Goal: Task Accomplishment & Management: Use online tool/utility

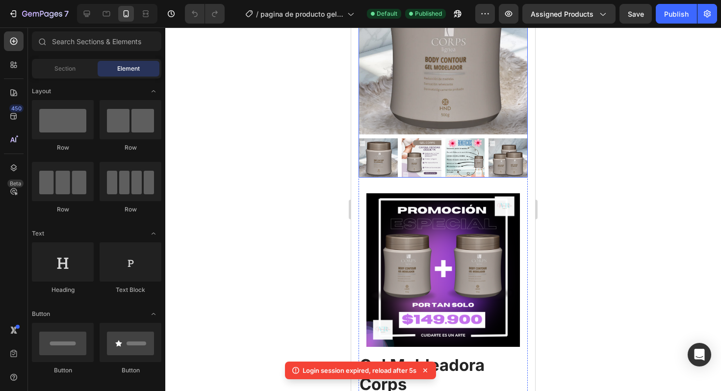
scroll to position [177, 0]
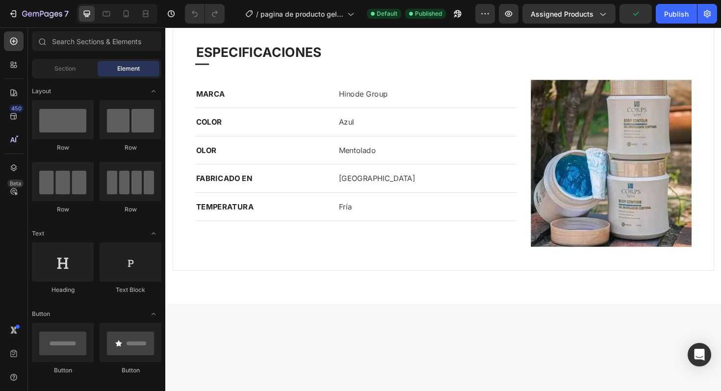
scroll to position [709, 0]
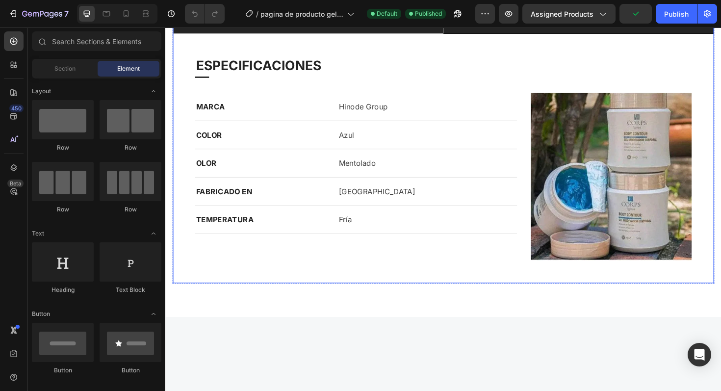
click at [287, 34] on li "beneficios" at bounding box center [316, 23] width 287 height 24
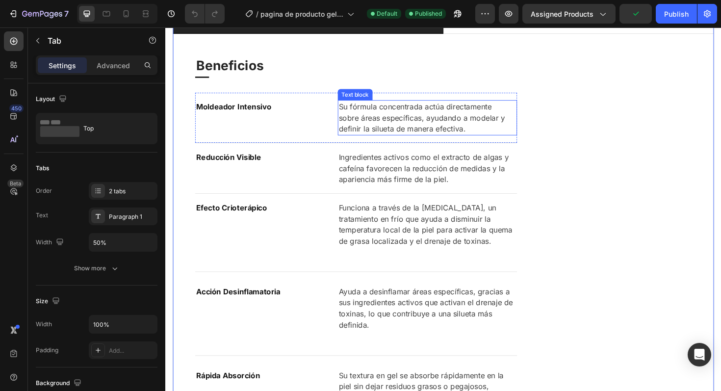
scroll to position [745, 0]
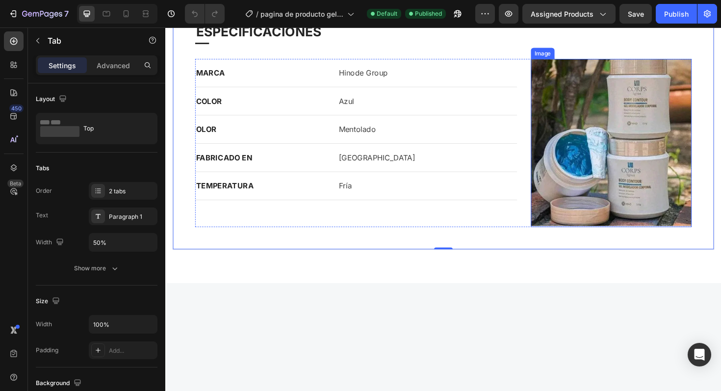
click at [602, 199] on img at bounding box center [637, 150] width 170 height 178
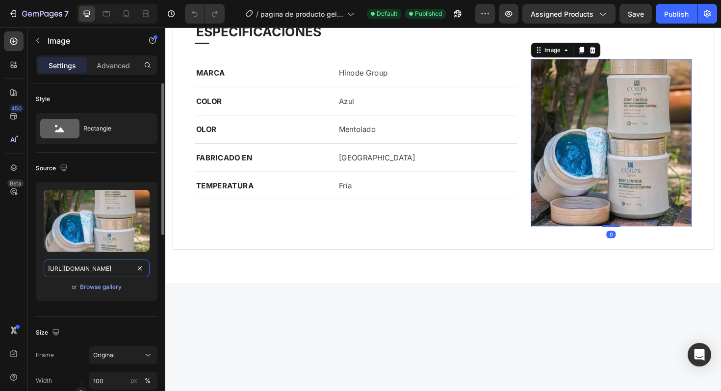
click at [101, 265] on input "[URL][DOMAIN_NAME]" at bounding box center [97, 269] width 106 height 18
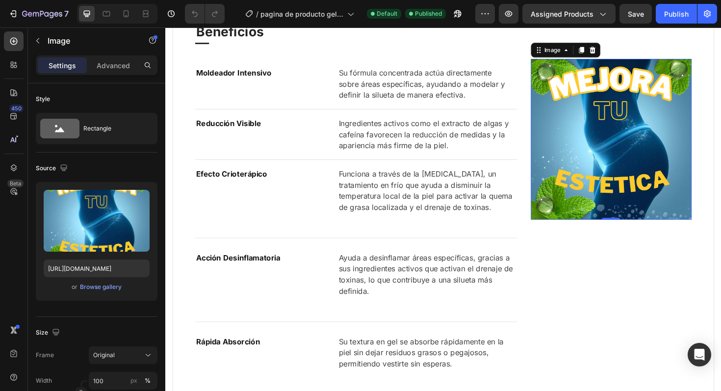
click at [591, 229] on img at bounding box center [637, 146] width 170 height 170
click at [109, 269] on input "[URL][DOMAIN_NAME]" at bounding box center [97, 269] width 106 height 18
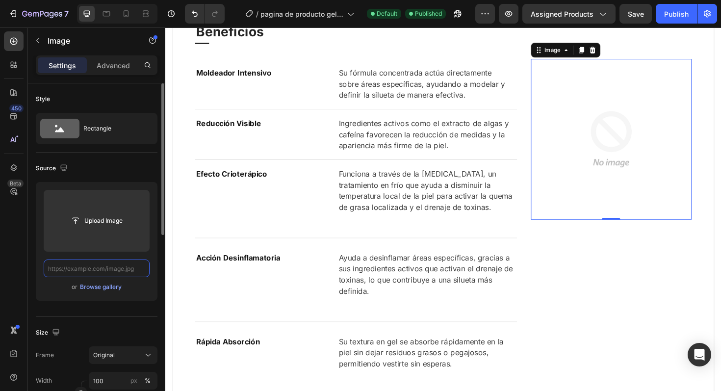
click at [127, 269] on input "text" at bounding box center [97, 269] width 106 height 18
paste input "[URL][DOMAIN_NAME]"
type input "[URL][DOMAIN_NAME]"
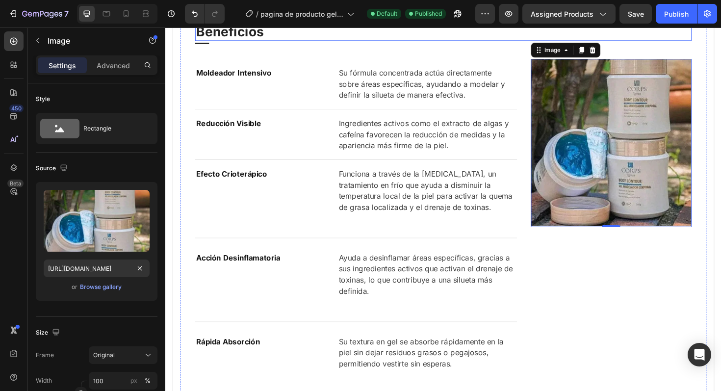
click at [312, 42] on h2 "Beneficios" at bounding box center [460, 32] width 526 height 20
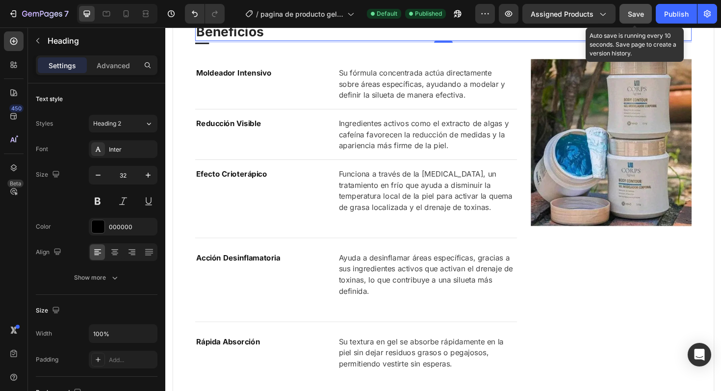
click at [633, 21] on button "Save" at bounding box center [636, 14] width 32 height 20
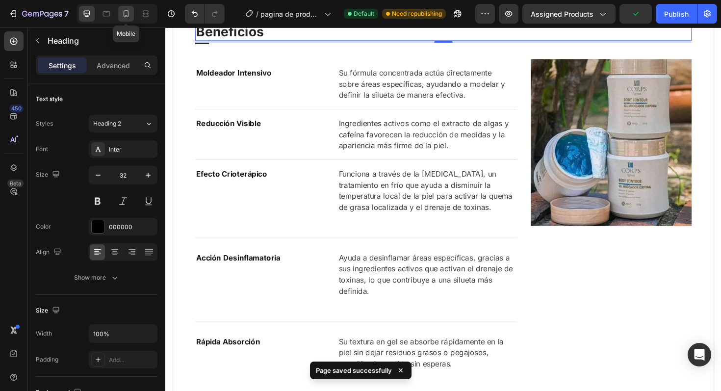
click at [119, 13] on div at bounding box center [126, 14] width 16 height 16
type input "24"
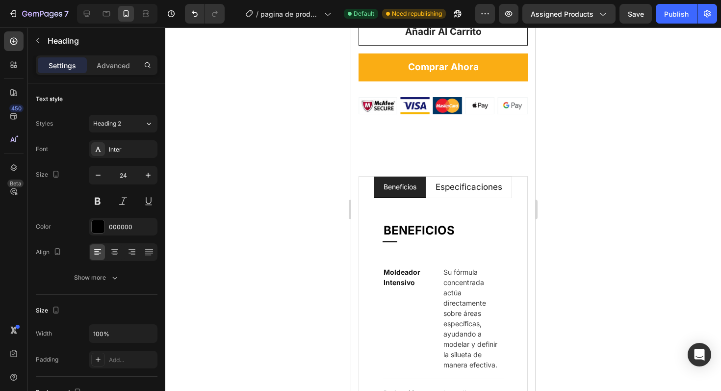
scroll to position [954, 0]
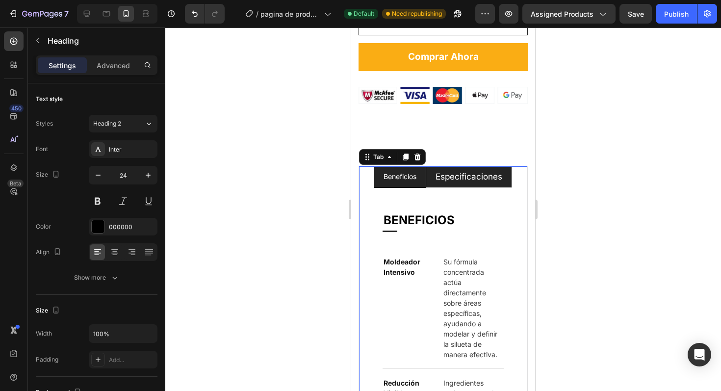
click at [462, 182] on span "especificaciones" at bounding box center [469, 177] width 67 height 10
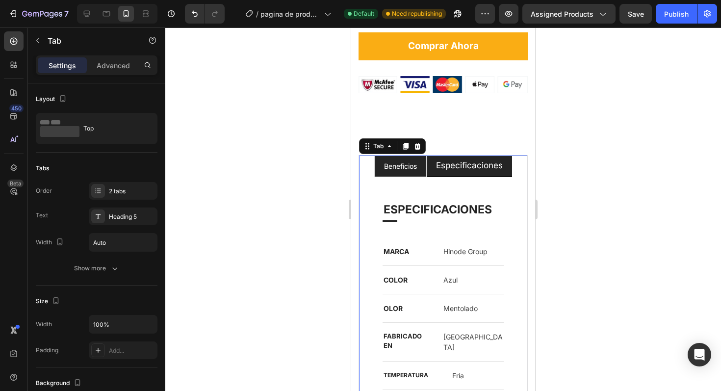
scroll to position [1120, 0]
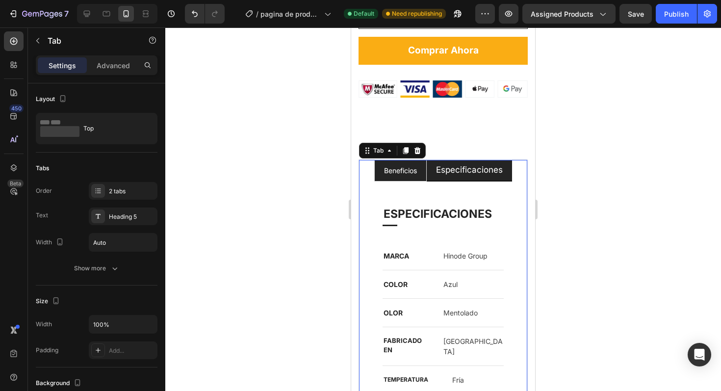
click at [390, 168] on li "beneficios" at bounding box center [400, 171] width 52 height 22
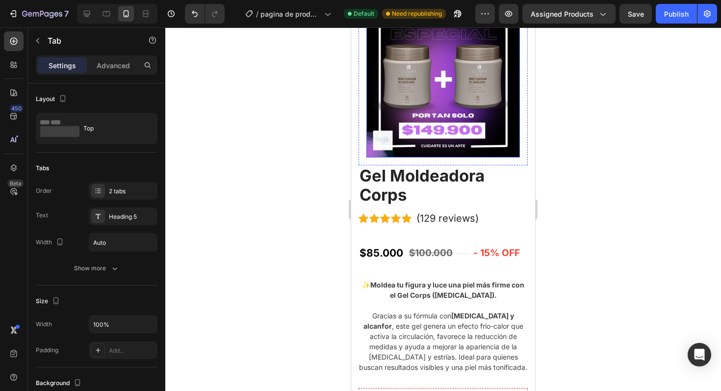
scroll to position [385, 0]
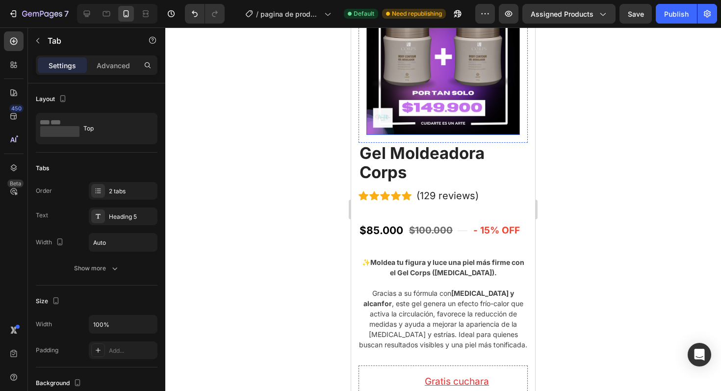
click at [405, 86] on img at bounding box center [444, 58] width 154 height 154
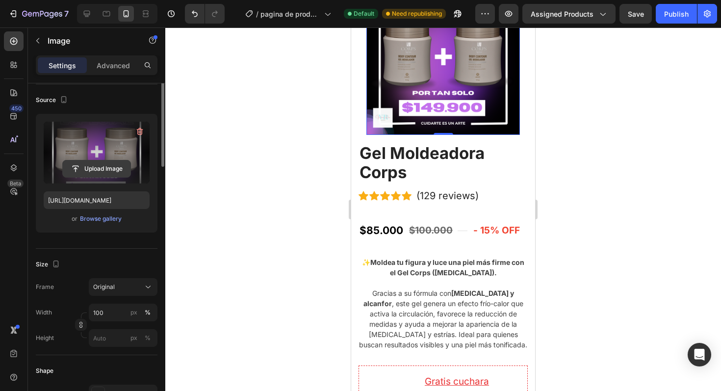
scroll to position [0, 0]
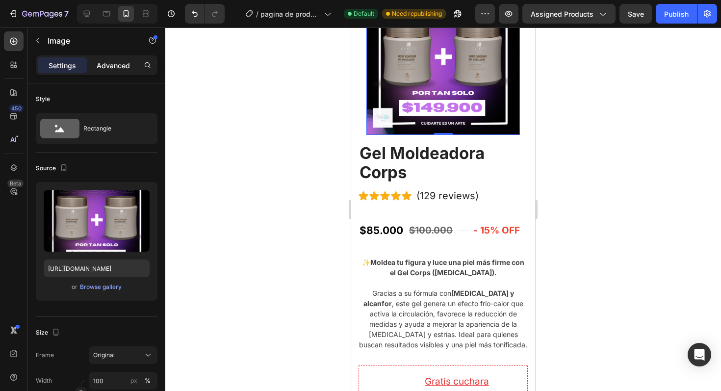
click at [99, 66] on p "Advanced" at bounding box center [113, 65] width 33 height 10
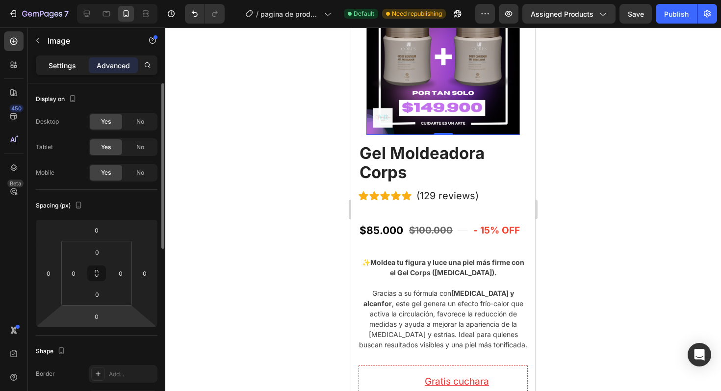
click at [65, 71] on div "Settings" at bounding box center [62, 65] width 49 height 16
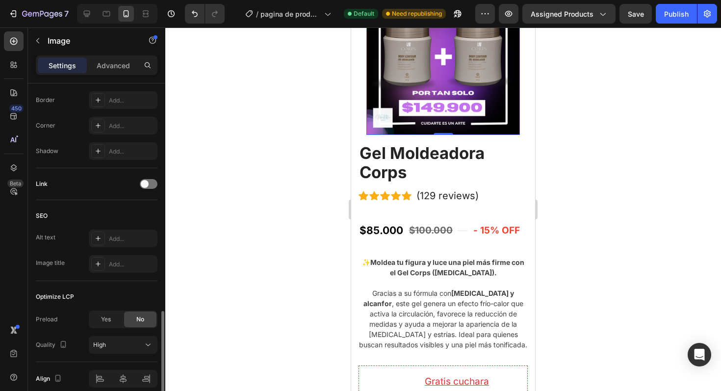
scroll to position [405, 0]
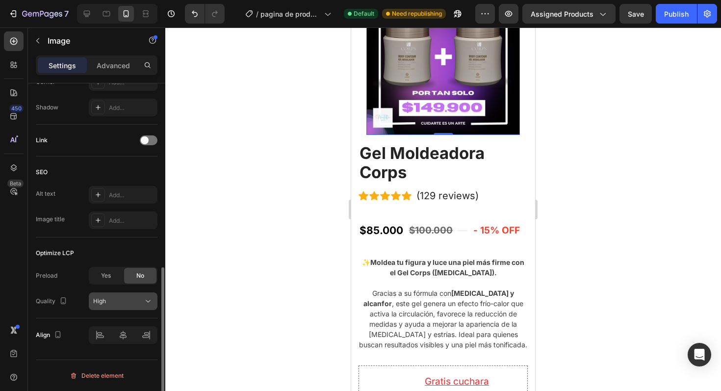
click at [137, 306] on div "High" at bounding box center [123, 301] width 60 height 10
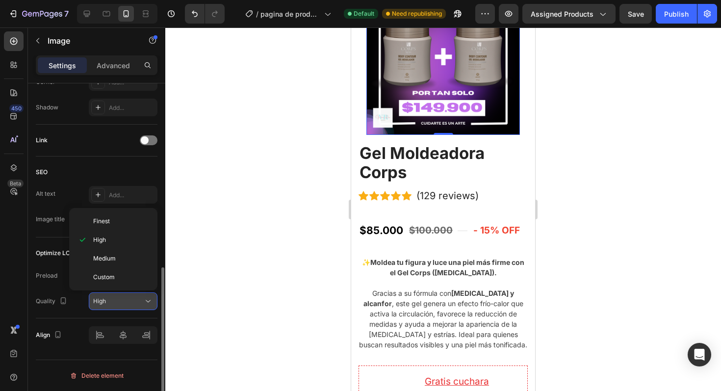
click at [137, 306] on div "High" at bounding box center [123, 301] width 60 height 10
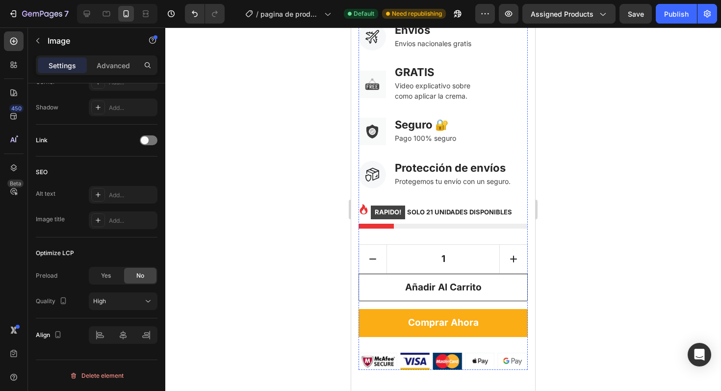
scroll to position [848, 0]
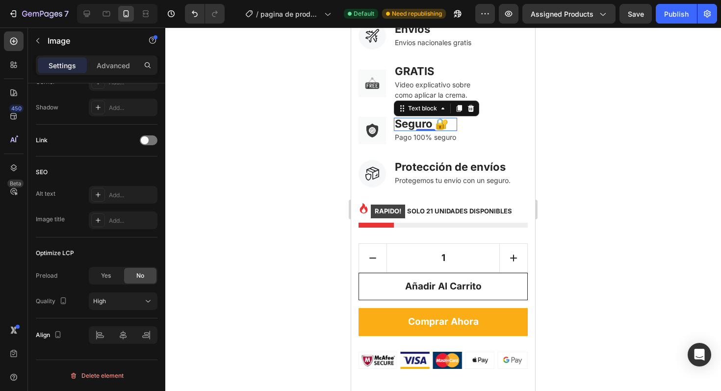
click at [443, 117] on span "Seguro 🔐" at bounding box center [421, 123] width 53 height 13
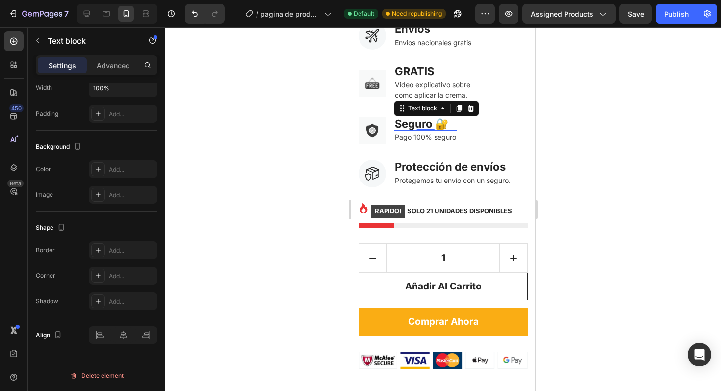
scroll to position [0, 0]
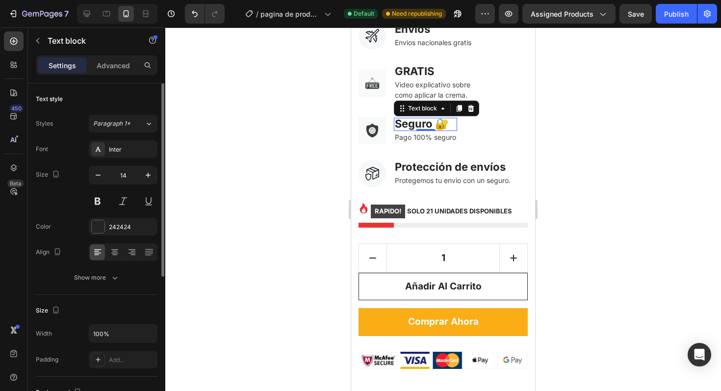
click at [443, 117] on span "Seguro 🔐" at bounding box center [421, 123] width 53 height 13
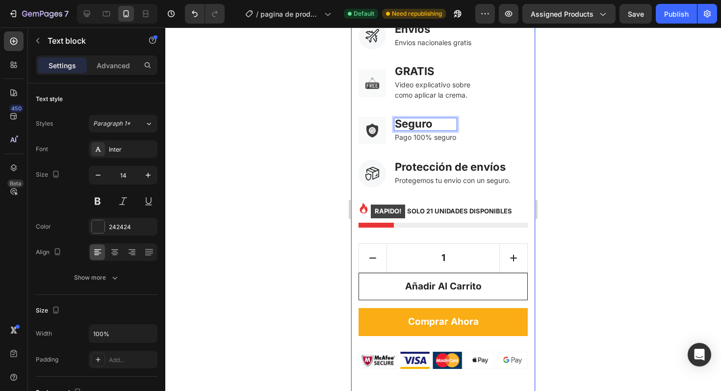
click at [327, 167] on div at bounding box center [443, 209] width 556 height 364
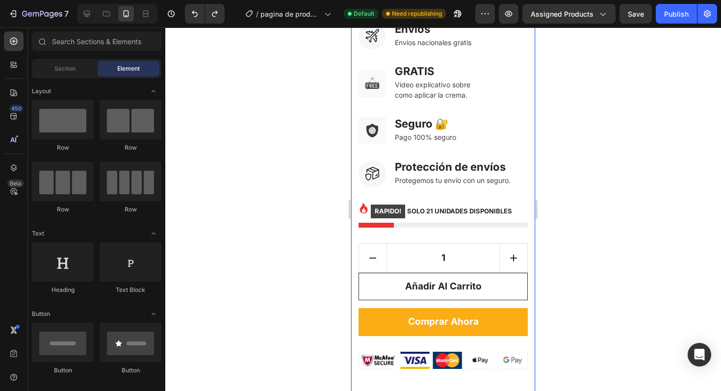
click at [327, 167] on div at bounding box center [443, 209] width 556 height 364
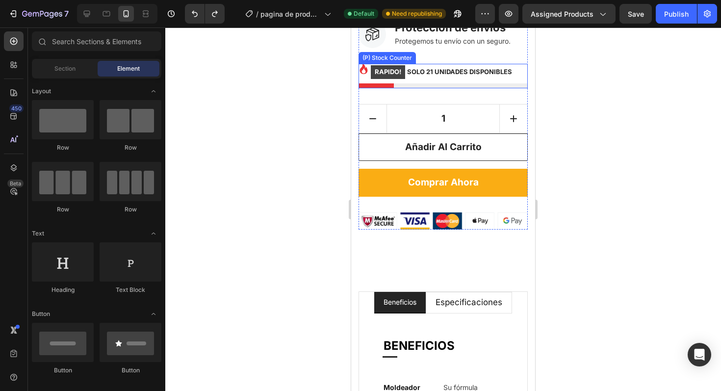
scroll to position [1057, 0]
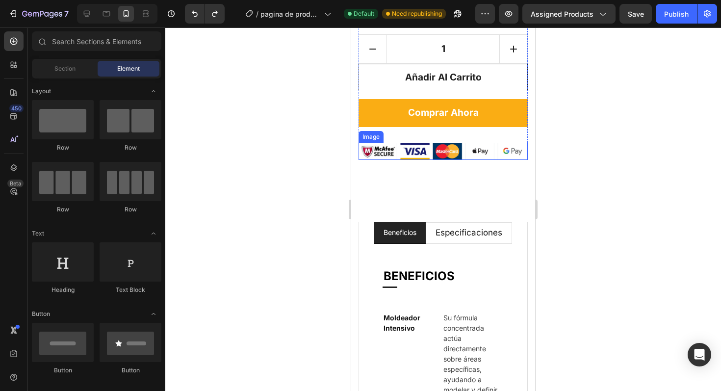
click at [390, 143] on img at bounding box center [443, 151] width 169 height 17
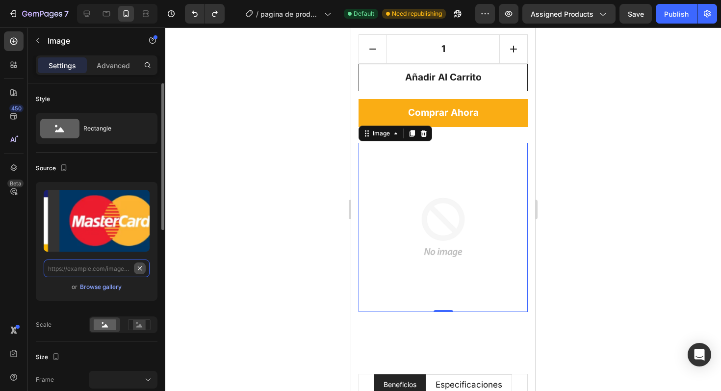
scroll to position [0, 0]
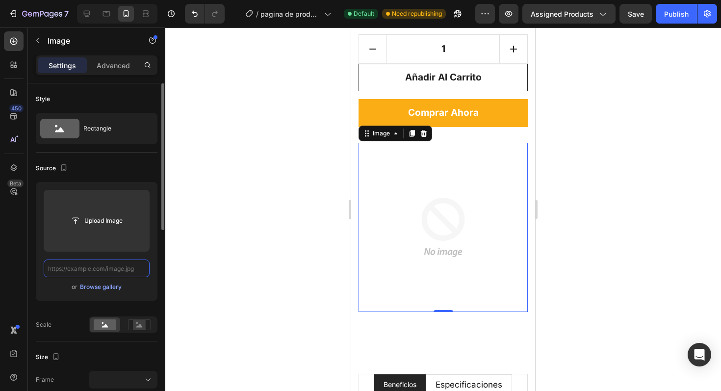
type input "[URL][DOMAIN_NAME]"
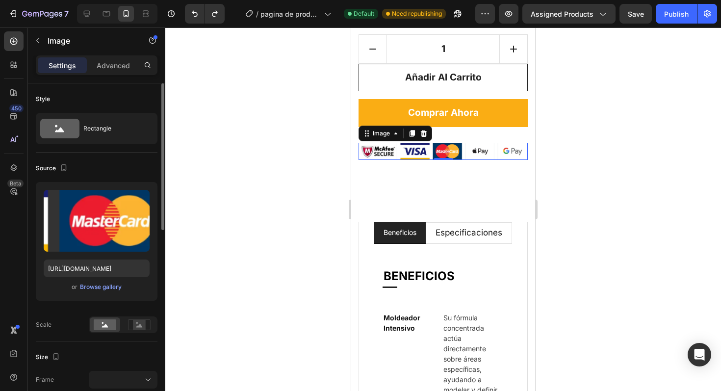
click at [262, 179] on div at bounding box center [443, 209] width 556 height 364
click at [367, 143] on img at bounding box center [443, 151] width 169 height 17
click at [74, 267] on input "[URL][DOMAIN_NAME]" at bounding box center [97, 269] width 106 height 18
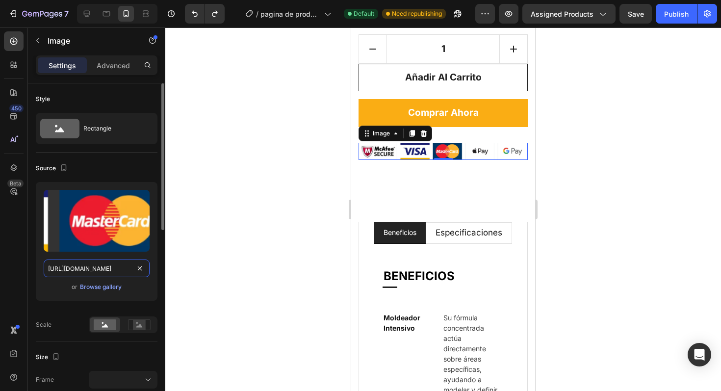
click at [74, 267] on input "[URL][DOMAIN_NAME]" at bounding box center [97, 269] width 106 height 18
paste input "[DOMAIN_NAME][URL]"
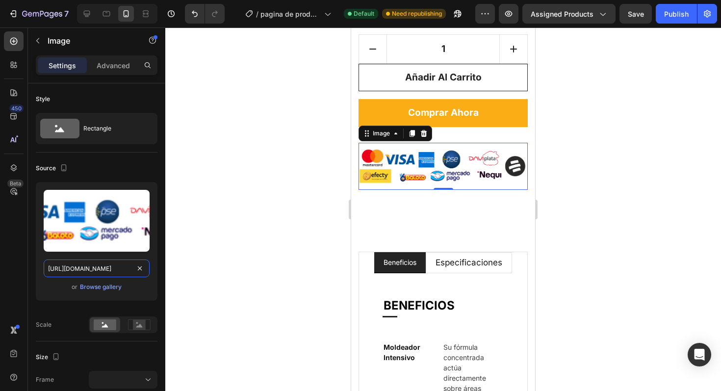
type input "[URL][DOMAIN_NAME]"
click at [252, 216] on div at bounding box center [443, 209] width 556 height 364
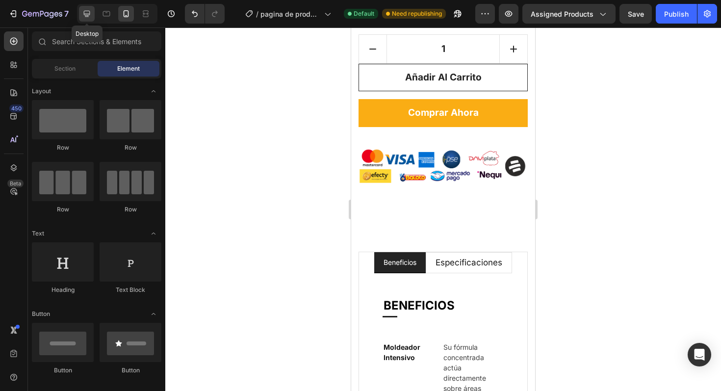
click at [89, 14] on icon at bounding box center [87, 14] width 6 height 6
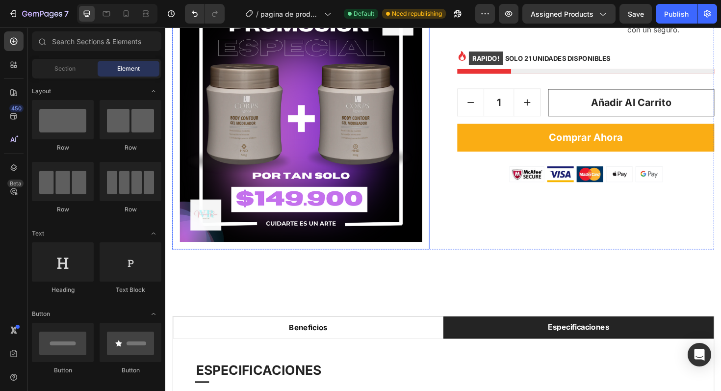
scroll to position [472, 0]
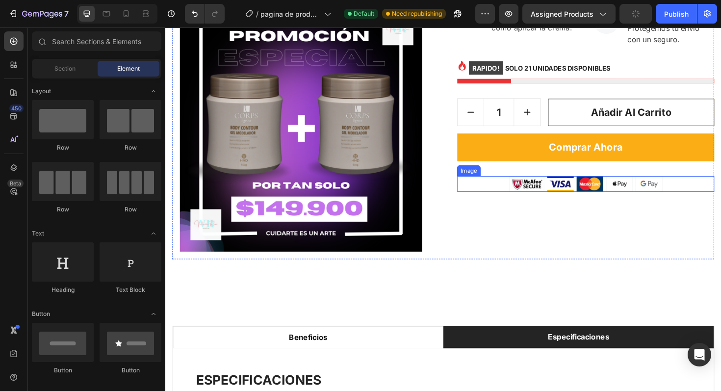
click at [581, 199] on img at bounding box center [610, 193] width 163 height 17
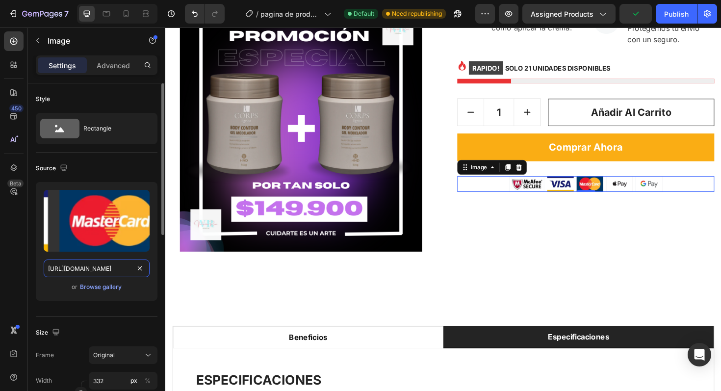
click at [146, 267] on input "[URL][DOMAIN_NAME]" at bounding box center [97, 269] width 106 height 18
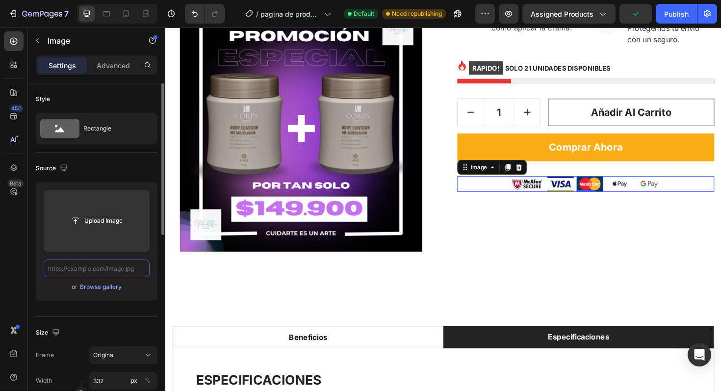
scroll to position [0, 0]
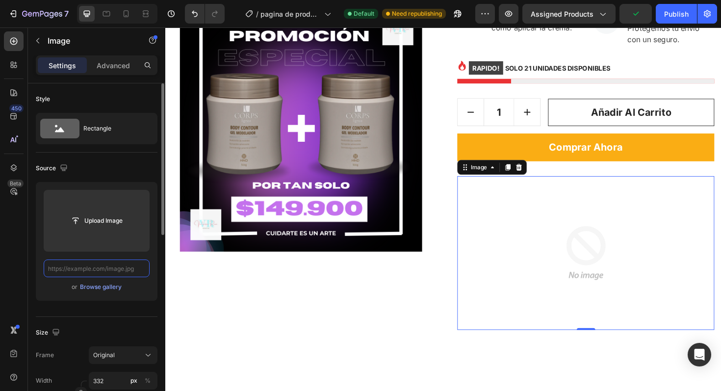
click at [139, 269] on input "text" at bounding box center [97, 269] width 106 height 18
paste input "[URL][DOMAIN_NAME]"
type input "[URL][DOMAIN_NAME]"
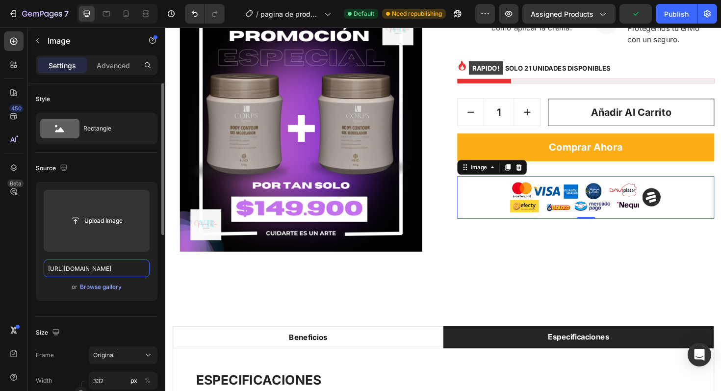
scroll to position [0, 177]
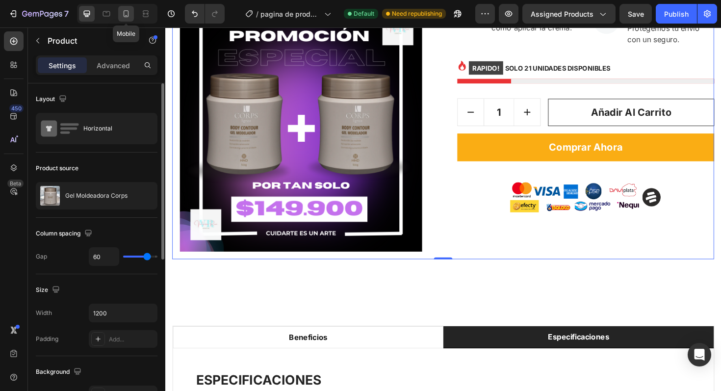
click at [129, 18] on icon at bounding box center [126, 14] width 10 height 10
type input "0"
type input "100%"
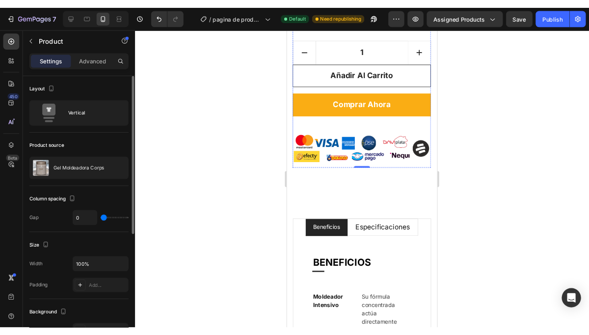
scroll to position [1049, 0]
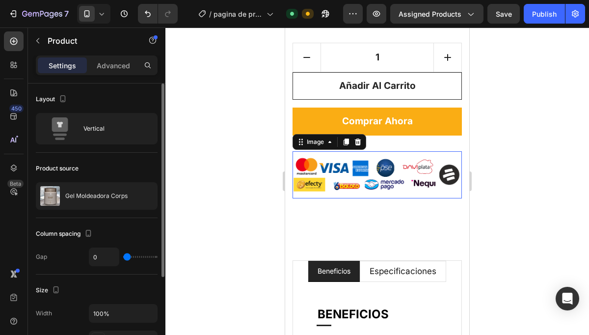
click at [309, 152] on img at bounding box center [376, 174] width 169 height 47
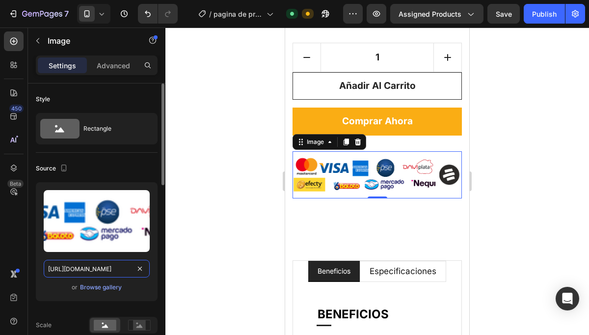
click at [117, 266] on input "[URL][DOMAIN_NAME]" at bounding box center [97, 269] width 106 height 18
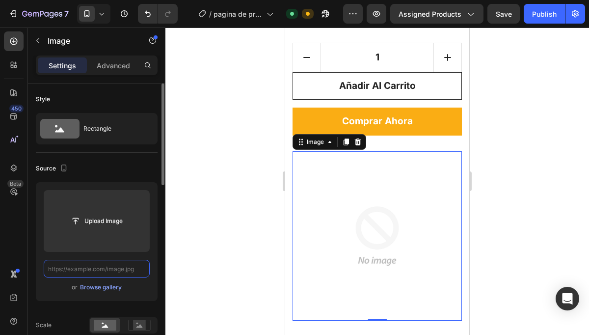
click at [124, 270] on input "text" at bounding box center [97, 269] width 106 height 18
paste input "[URL][DOMAIN_NAME]"
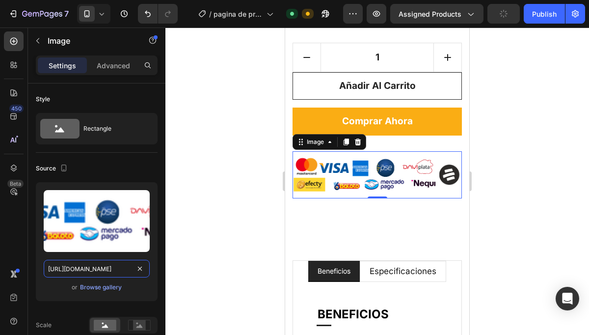
type input "[URL][DOMAIN_NAME]"
click at [214, 189] on div at bounding box center [376, 180] width 423 height 307
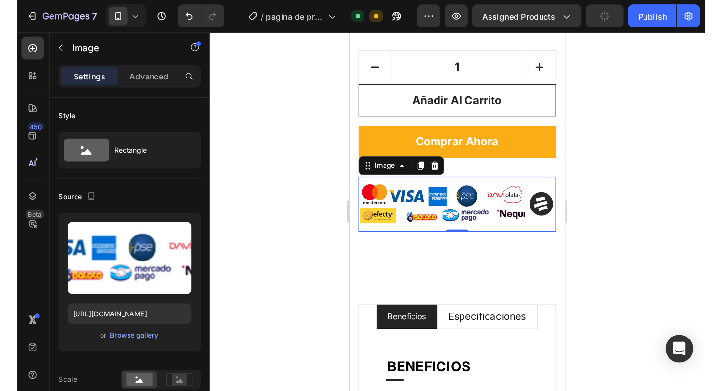
scroll to position [0, 0]
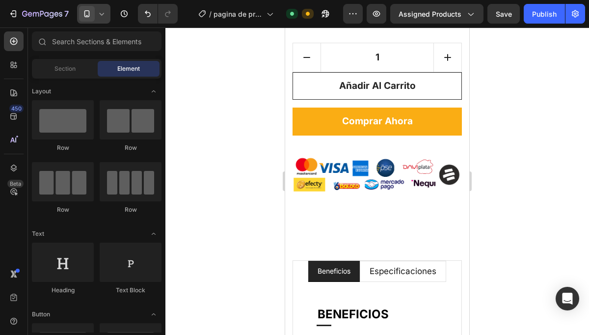
click at [94, 14] on span at bounding box center [87, 14] width 16 height 16
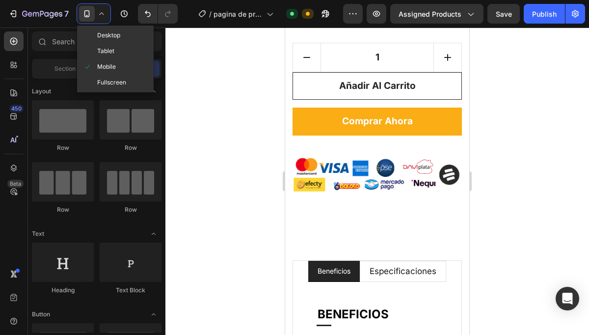
click at [216, 80] on div at bounding box center [376, 180] width 423 height 307
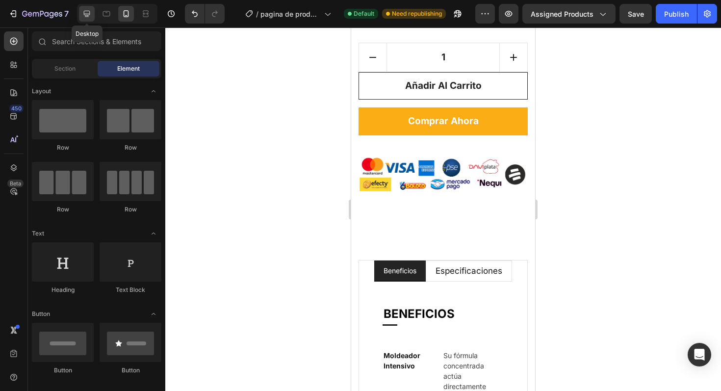
click at [90, 17] on icon at bounding box center [87, 14] width 10 height 10
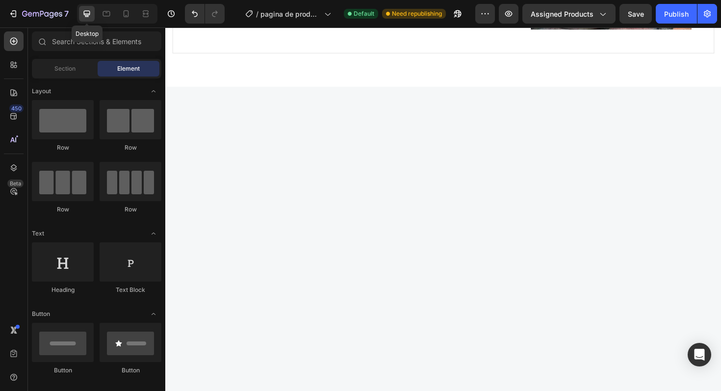
scroll to position [592, 0]
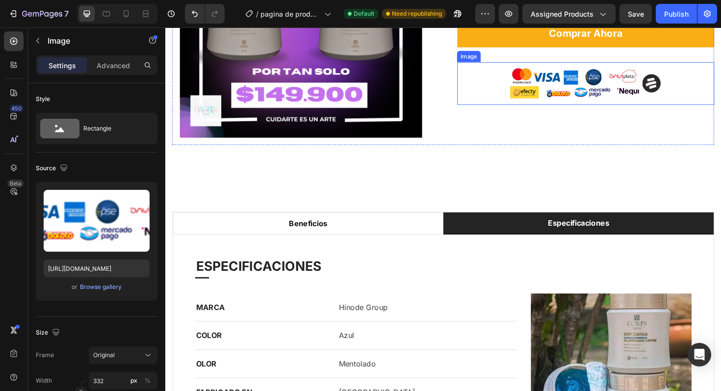
click at [570, 89] on img at bounding box center [610, 86] width 163 height 45
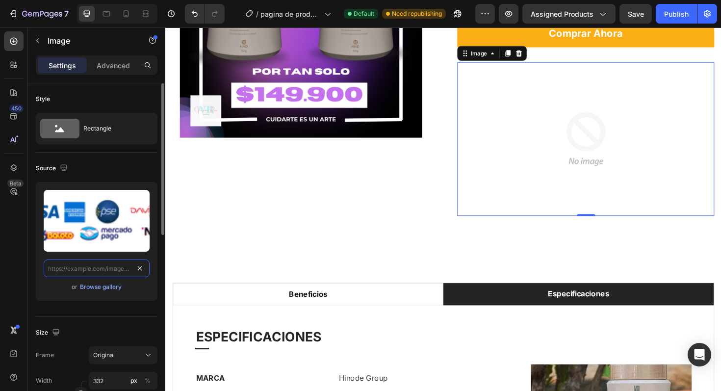
scroll to position [0, 0]
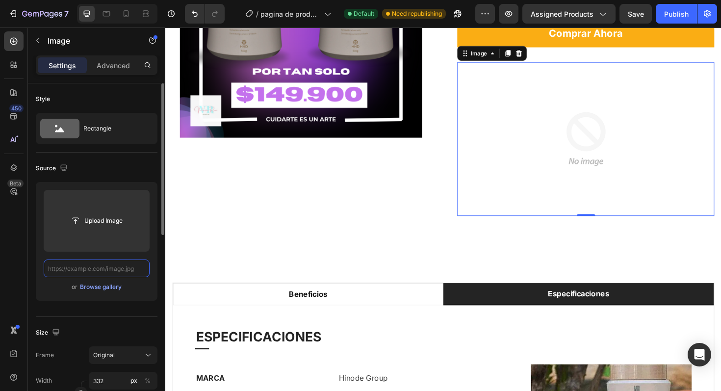
click at [105, 273] on input "text" at bounding box center [97, 269] width 106 height 18
paste input "[URL][DOMAIN_NAME]"
type input "[URL][DOMAIN_NAME]"
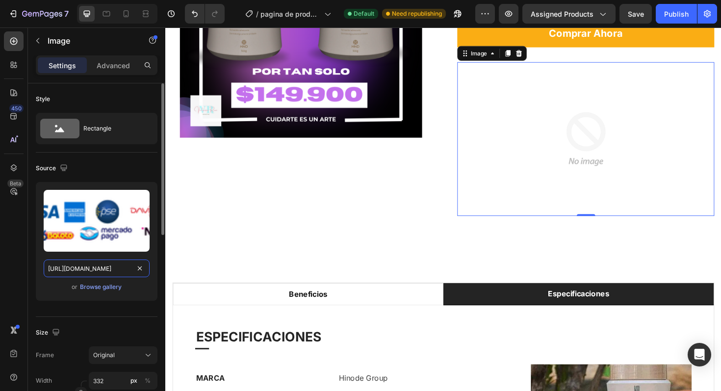
scroll to position [0, 177]
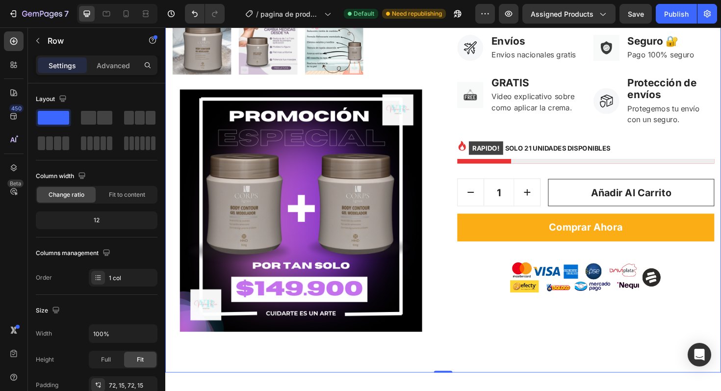
scroll to position [409, 0]
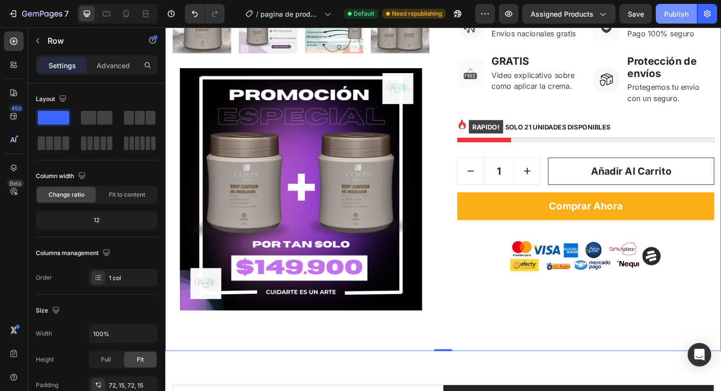
click at [670, 13] on div "Publish" at bounding box center [676, 14] width 25 height 10
click at [108, 66] on p "Advanced" at bounding box center [113, 65] width 33 height 10
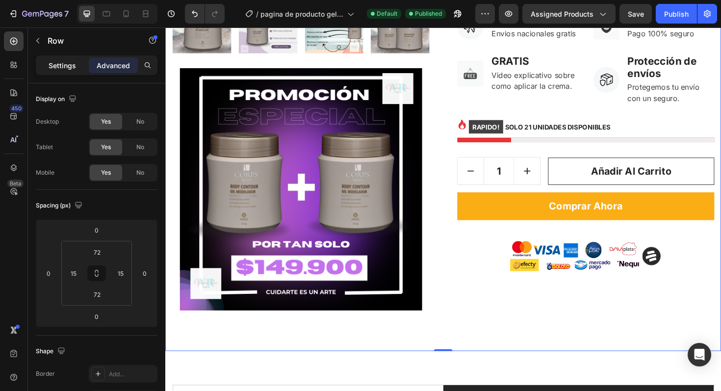
click at [68, 66] on p "Settings" at bounding box center [62, 65] width 27 height 10
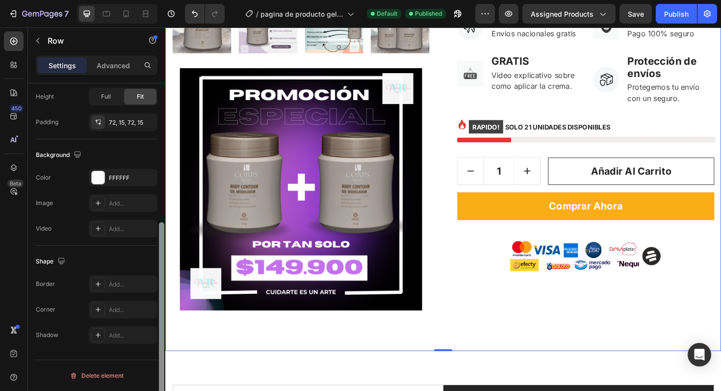
scroll to position [0, 0]
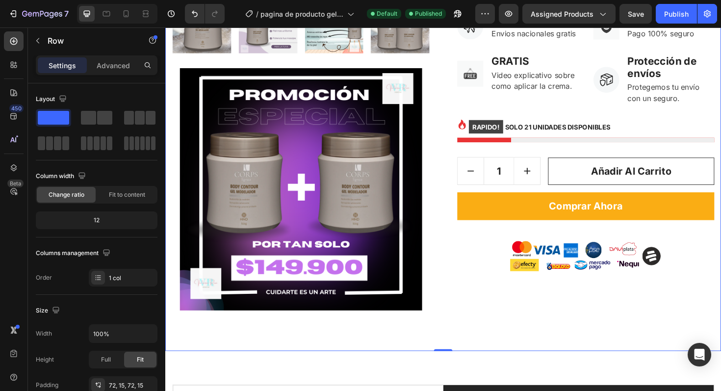
drag, startPoint x: 161, startPoint y: 109, endPoint x: 134, endPoint y: 7, distance: 105.7
click at [134, 0] on div "7 / pagina de producto gel corps Default Published Preview Assigned Products Sa…" at bounding box center [360, 0] width 721 height 0
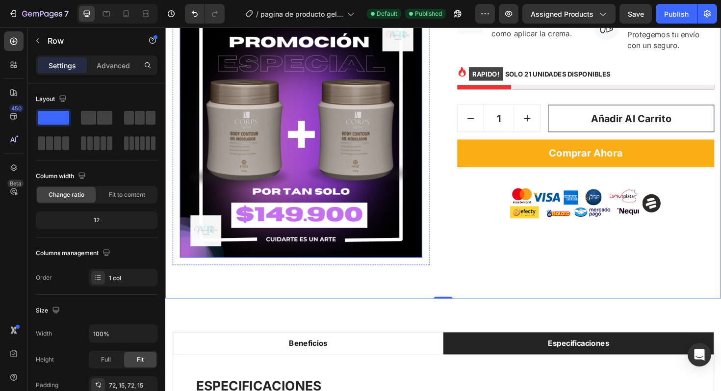
scroll to position [471, 0]
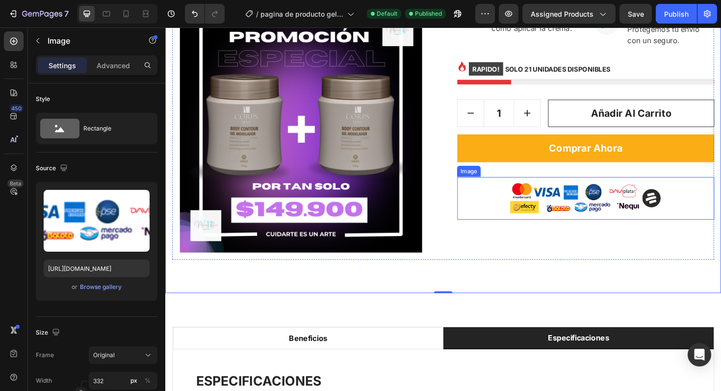
click at [582, 221] on img at bounding box center [610, 208] width 163 height 45
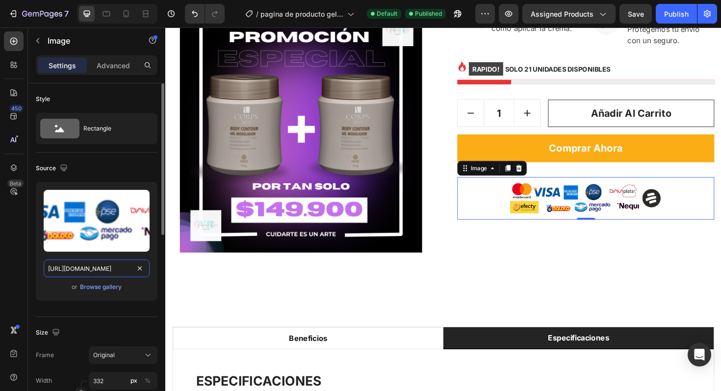
click at [112, 270] on input "[URL][DOMAIN_NAME]" at bounding box center [97, 269] width 106 height 18
paste input "_grande_a490f0a3-22ec-4ea8-9899-dc73f002b3f2.png?v=1756253101"
type input "[URL][DOMAIN_NAME]"
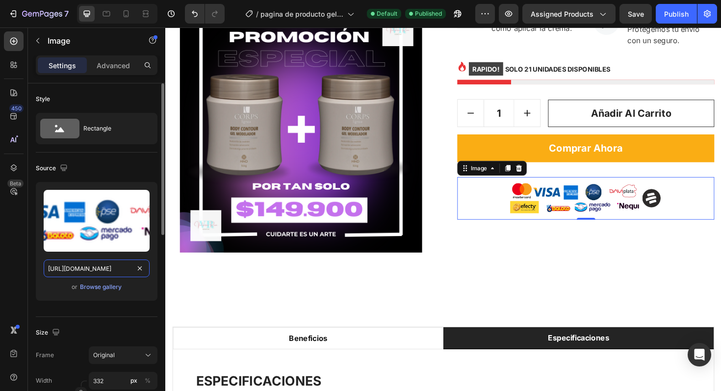
scroll to position [0, 320]
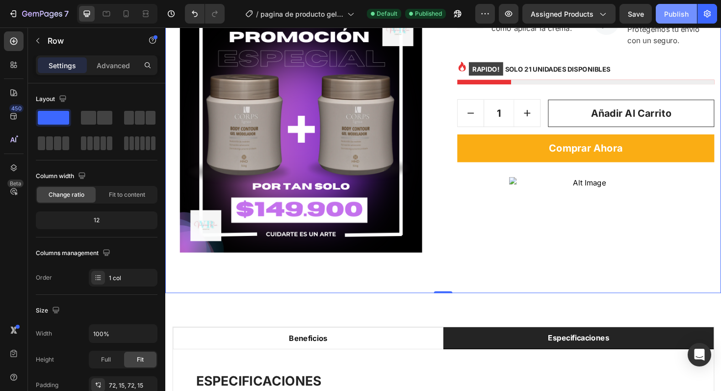
click at [668, 13] on div "Publish" at bounding box center [676, 14] width 25 height 10
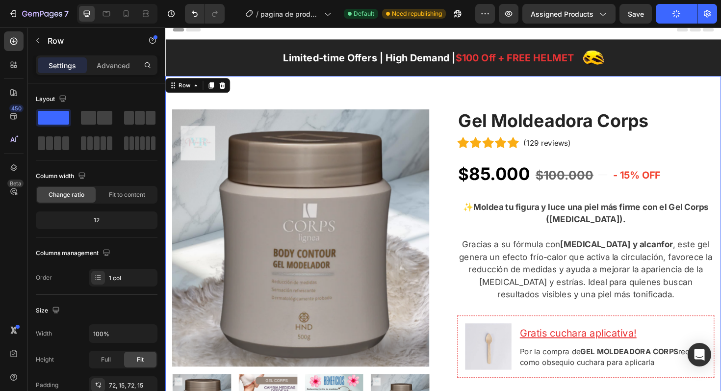
scroll to position [0, 0]
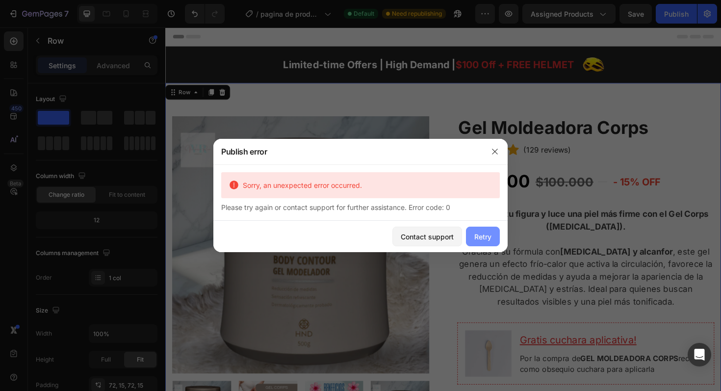
click at [483, 240] on div "Retry" at bounding box center [482, 237] width 17 height 10
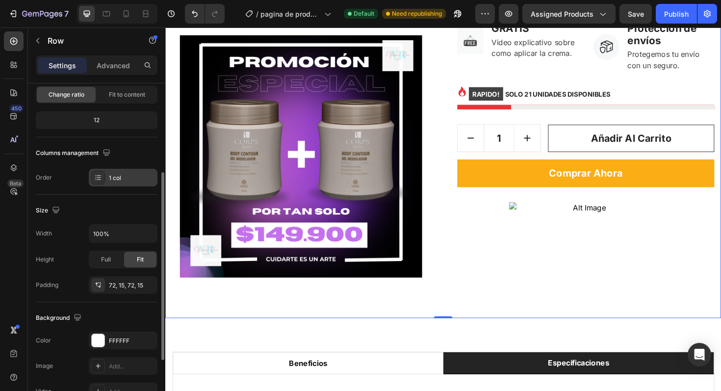
scroll to position [159, 0]
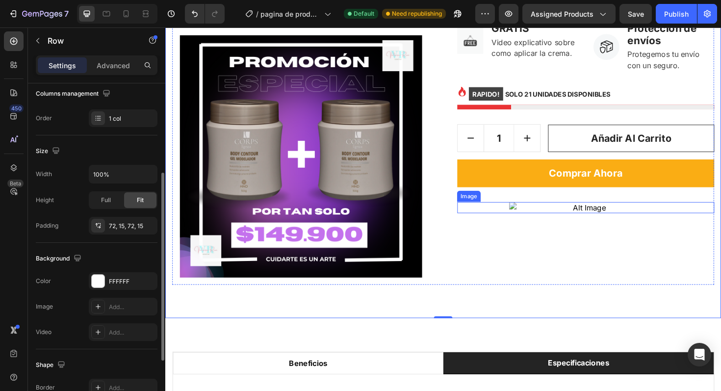
click at [525, 224] on div at bounding box center [610, 218] width 272 height 12
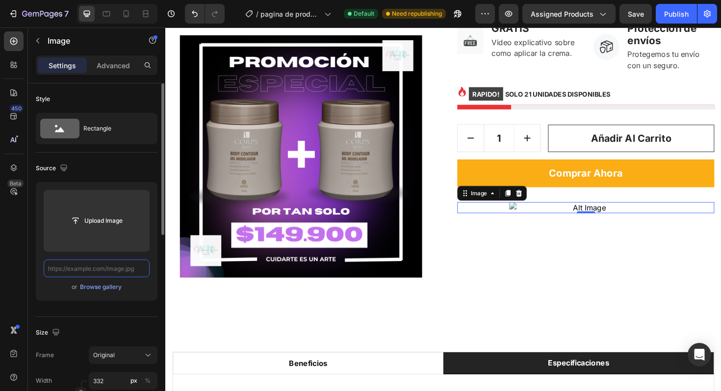
scroll to position [0, 0]
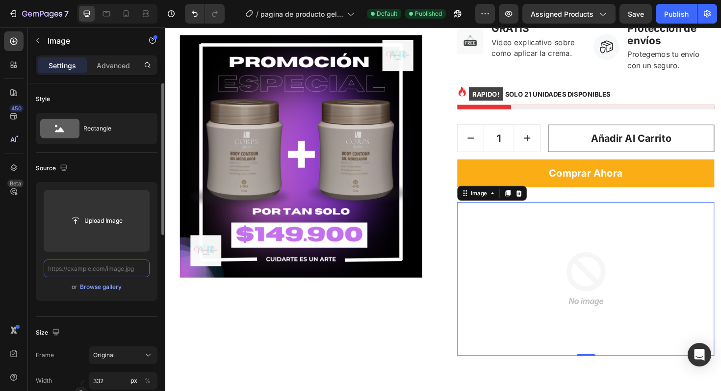
click at [119, 270] on input "text" at bounding box center [97, 269] width 106 height 18
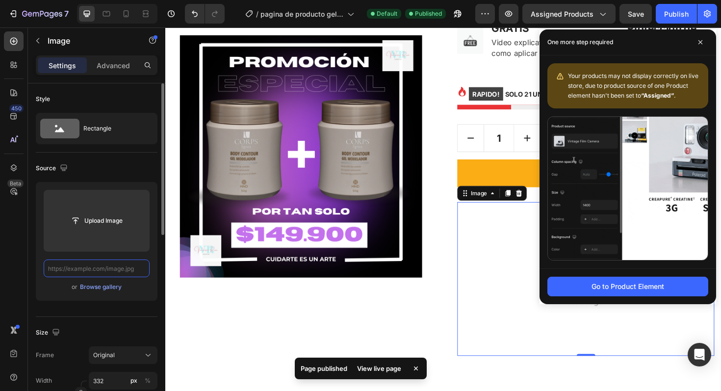
paste input "[URL][DOMAIN_NAME]"
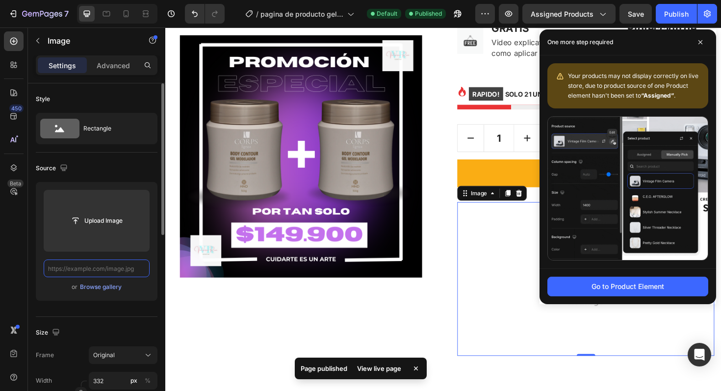
type input "[URL][DOMAIN_NAME]"
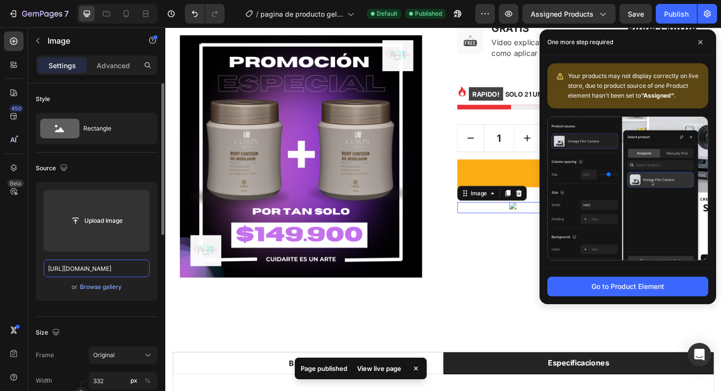
scroll to position [0, 320]
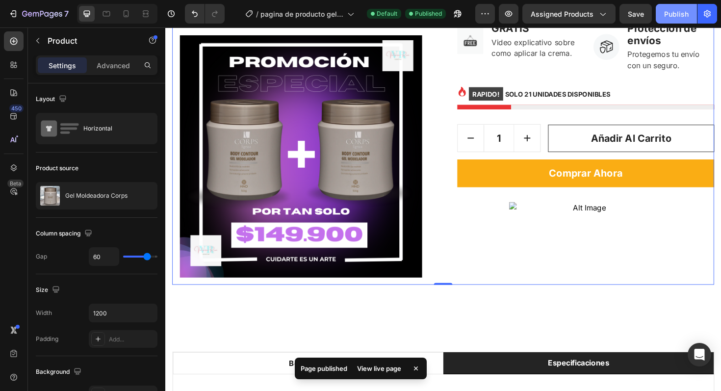
click at [677, 12] on div "Publish" at bounding box center [676, 14] width 25 height 10
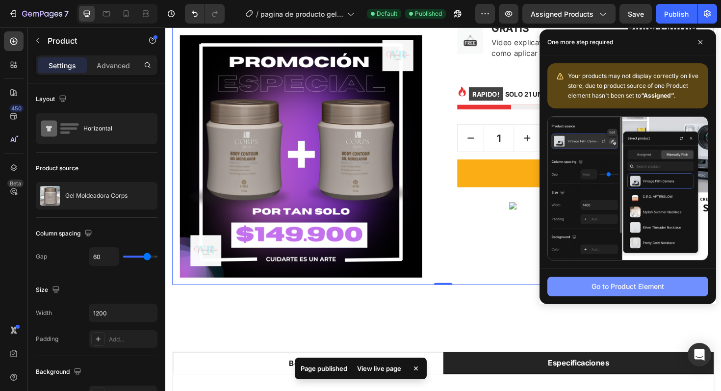
click at [600, 292] on button "Go to Product Element" at bounding box center [628, 287] width 161 height 20
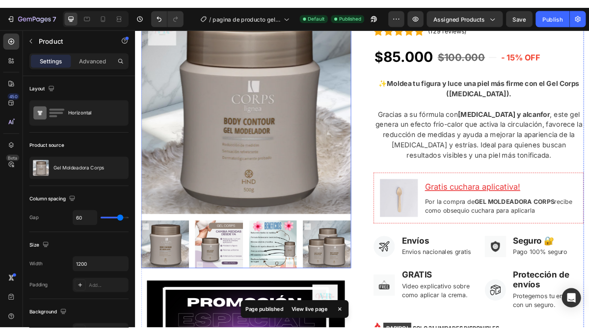
scroll to position [60, 0]
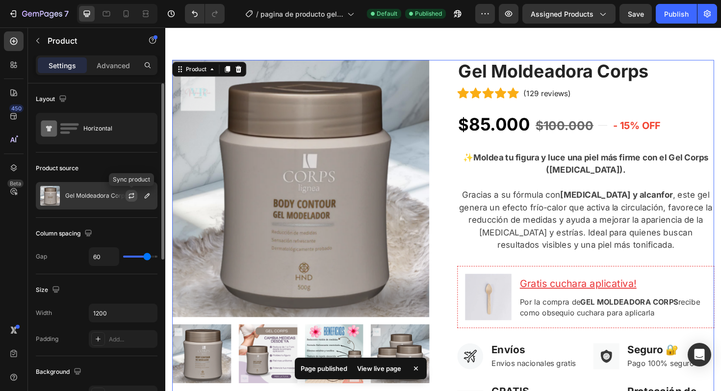
click at [128, 195] on icon "button" at bounding box center [132, 196] width 8 height 8
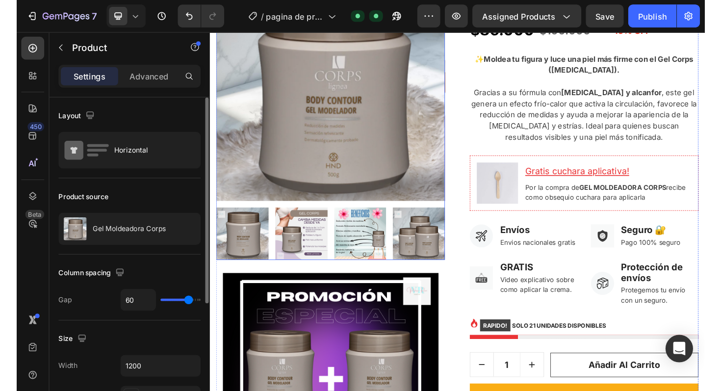
scroll to position [176, 0]
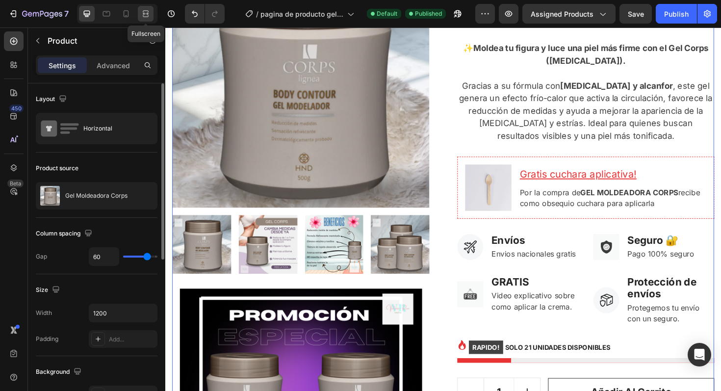
click at [141, 19] on div at bounding box center [146, 14] width 16 height 16
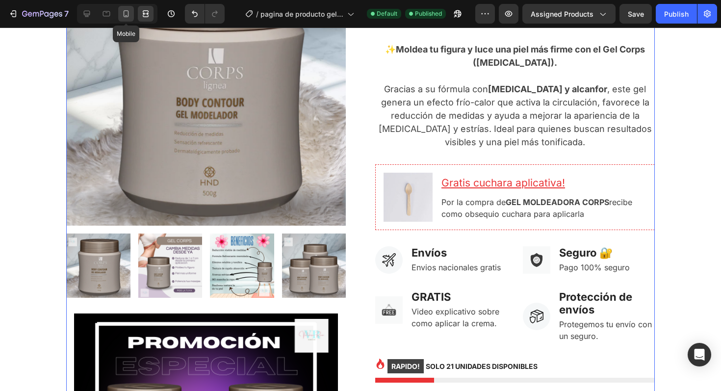
click at [121, 19] on div at bounding box center [126, 14] width 16 height 16
type input "0"
type input "100%"
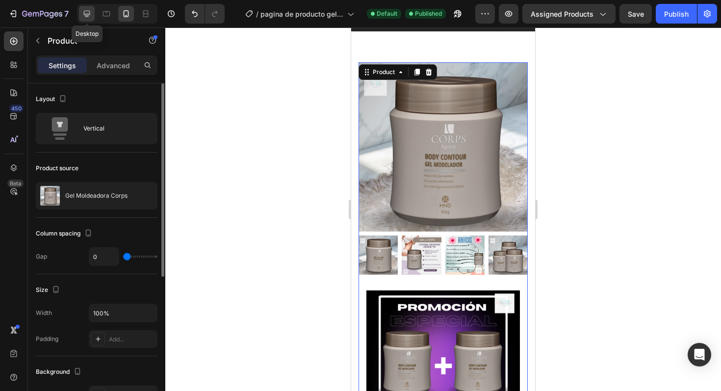
click at [90, 16] on icon at bounding box center [87, 14] width 10 height 10
type input "60"
type input "1200"
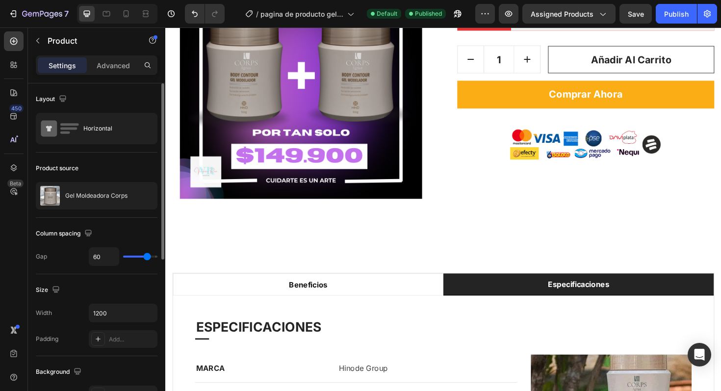
scroll to position [525, 0]
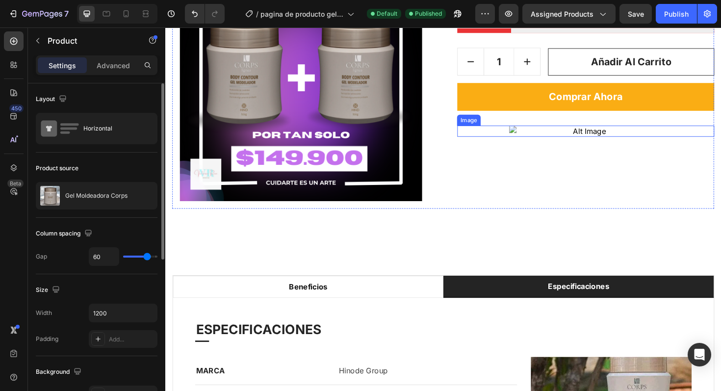
click at [629, 143] on img at bounding box center [610, 137] width 163 height 12
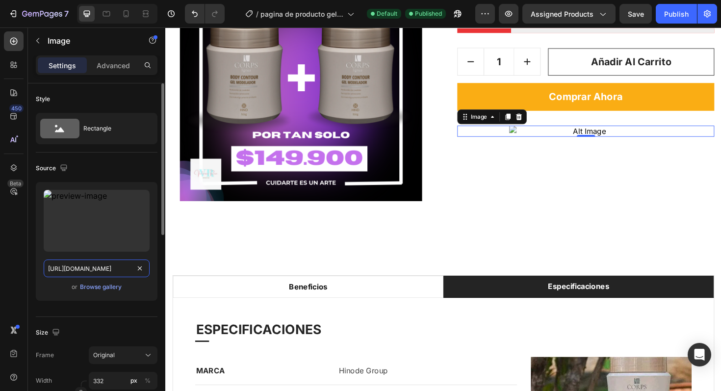
click at [124, 266] on input "[URL][DOMAIN_NAME]" at bounding box center [97, 269] width 106 height 18
paste input "93a52dc4-0bc8-4c99-91e9-496df414ffcf.png?v=1756253324"
type input "[URL][DOMAIN_NAME]"
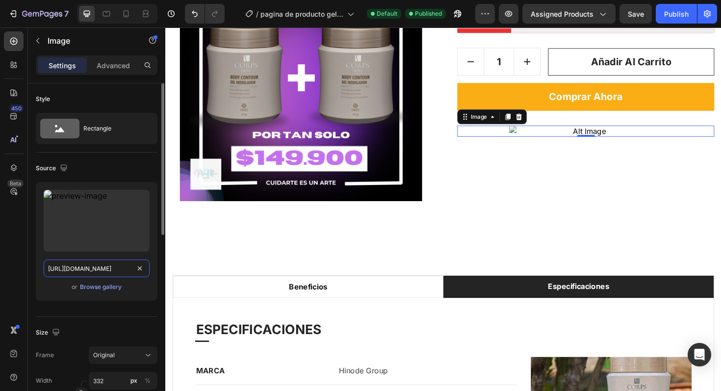
scroll to position [0, 318]
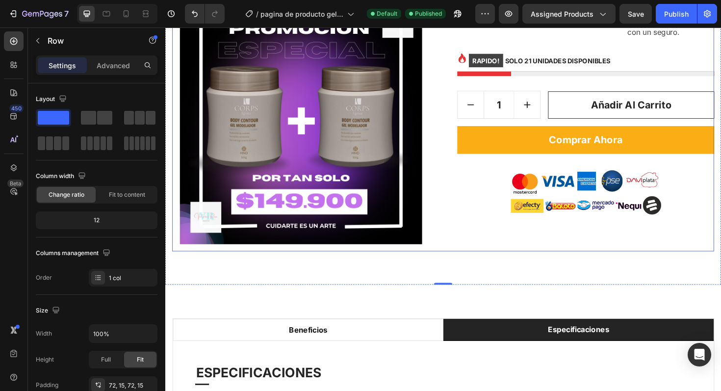
scroll to position [464, 0]
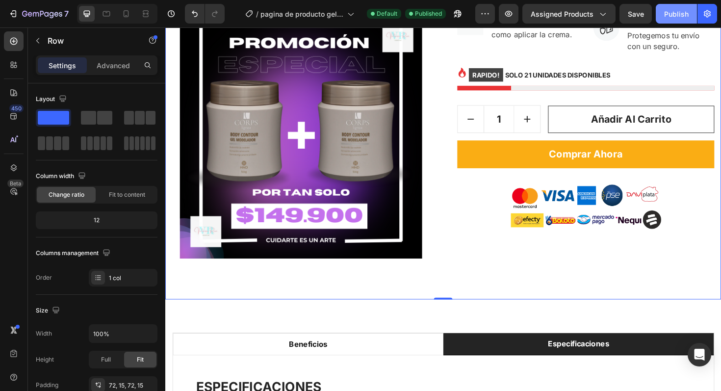
click at [669, 20] on button "Publish" at bounding box center [676, 14] width 41 height 20
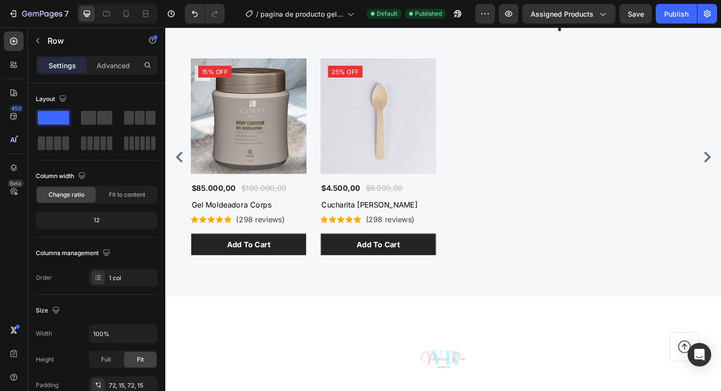
scroll to position [3689, 0]
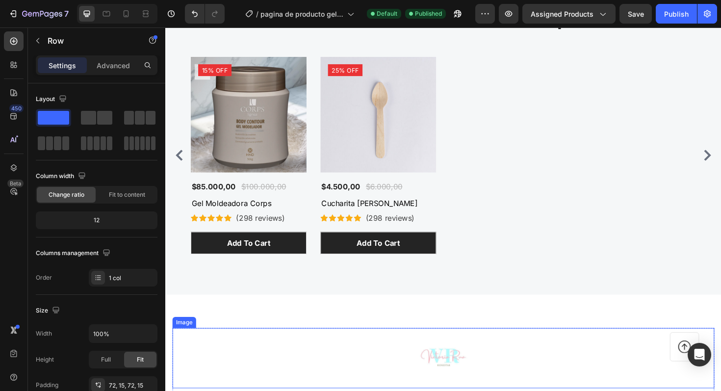
click at [467, 382] on img at bounding box center [460, 378] width 64 height 64
